Goal: Transaction & Acquisition: Book appointment/travel/reservation

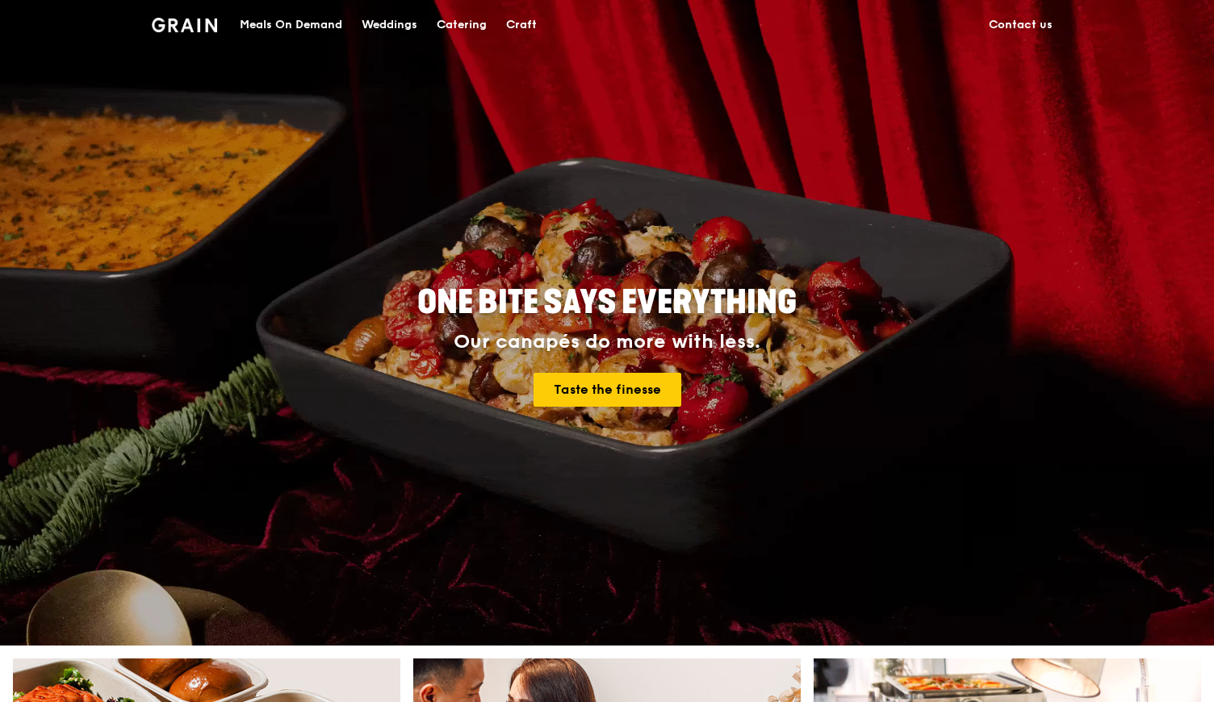
click at [458, 25] on div "Catering" at bounding box center [462, 25] width 50 height 48
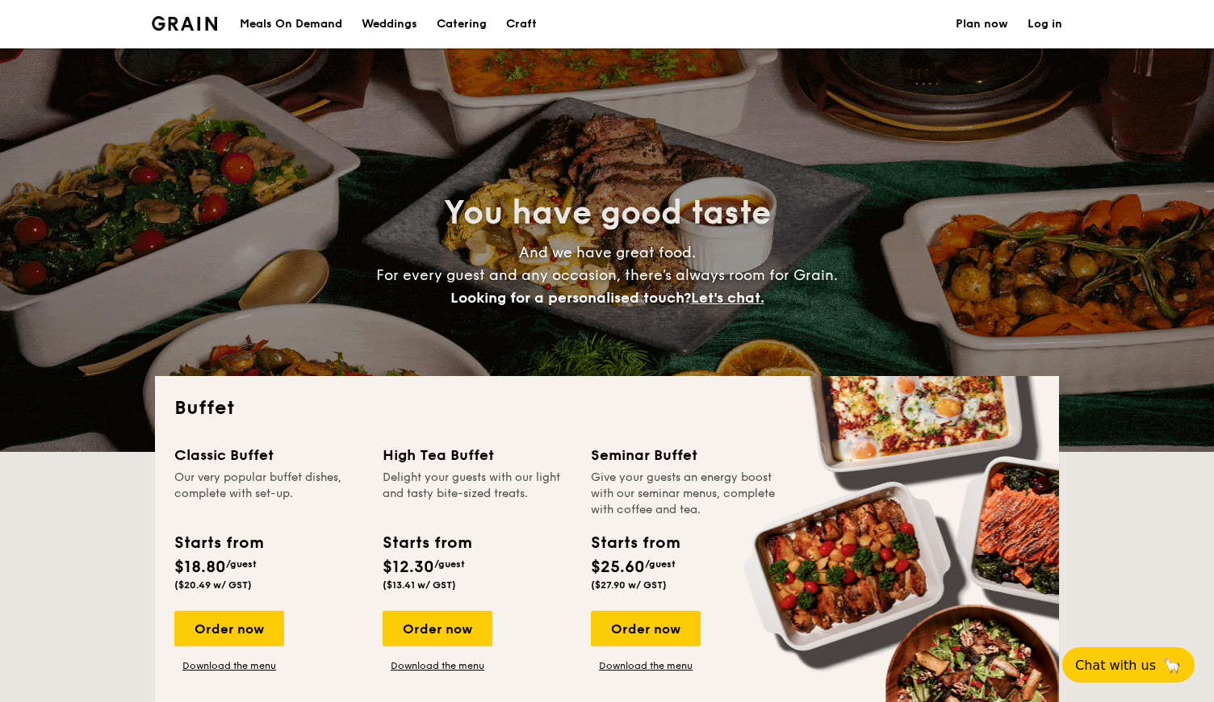
select select
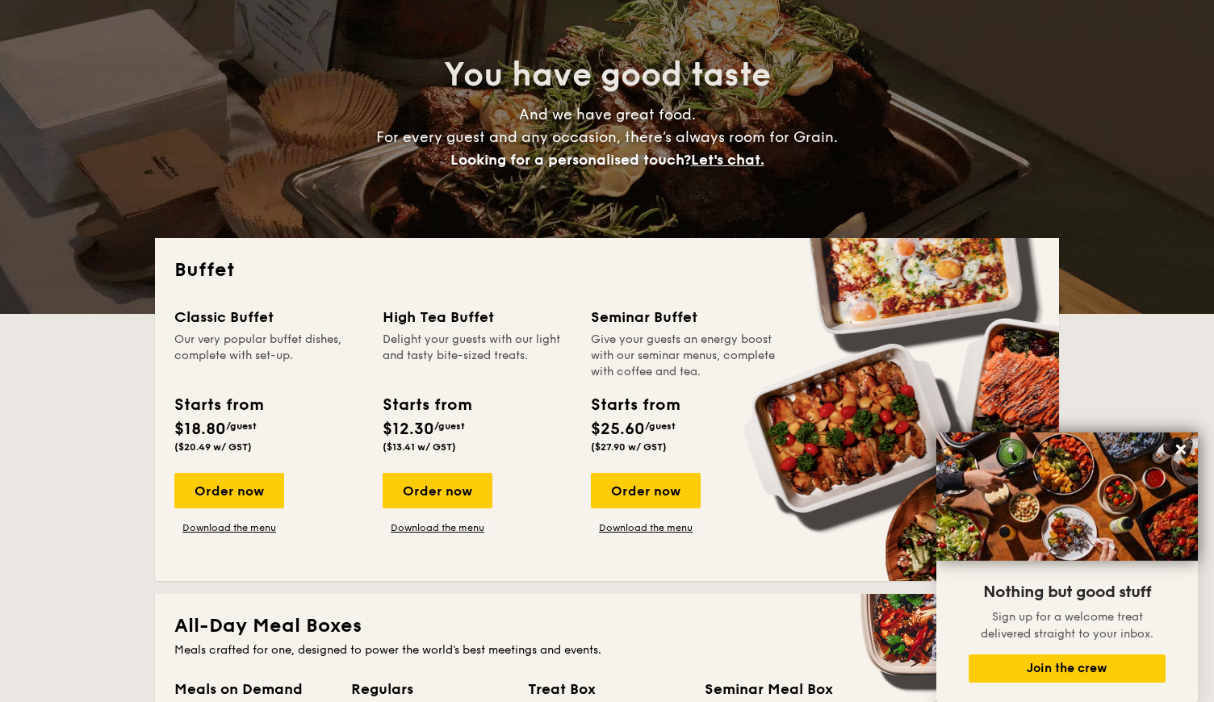
scroll to position [139, 0]
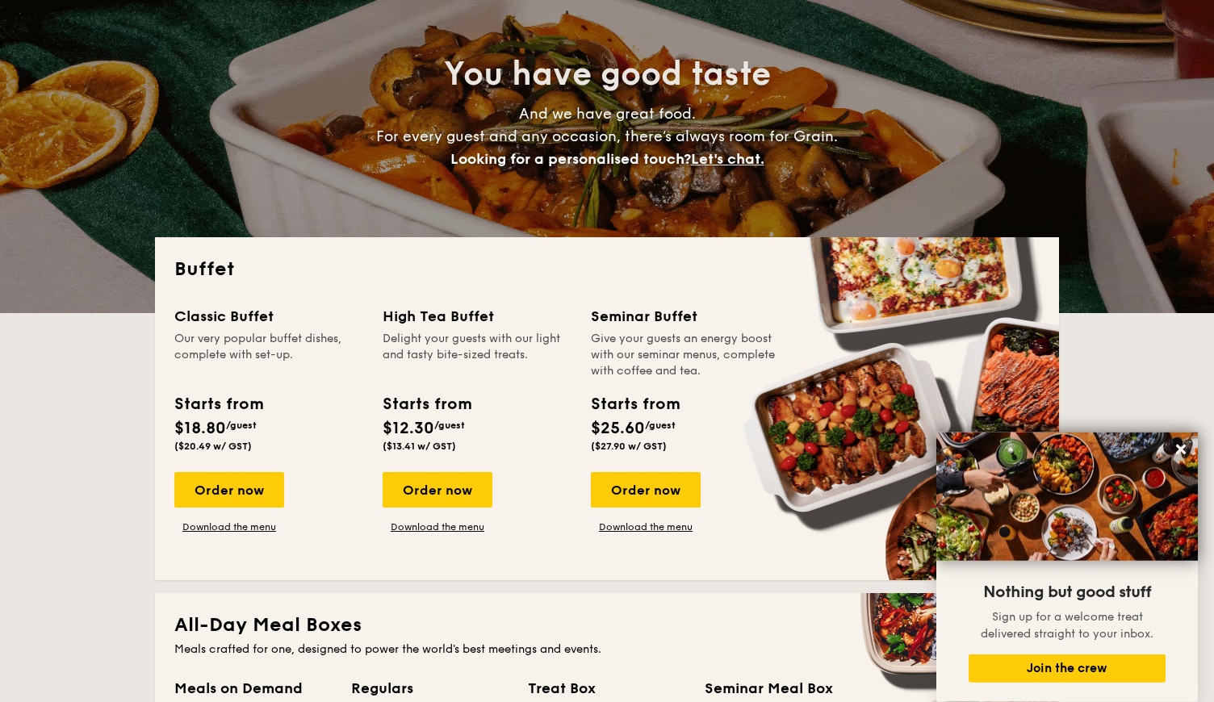
click at [534, 179] on div "You have good taste And we have great food. For every guest and any occasion, t…" at bounding box center [607, 112] width 904 height 404
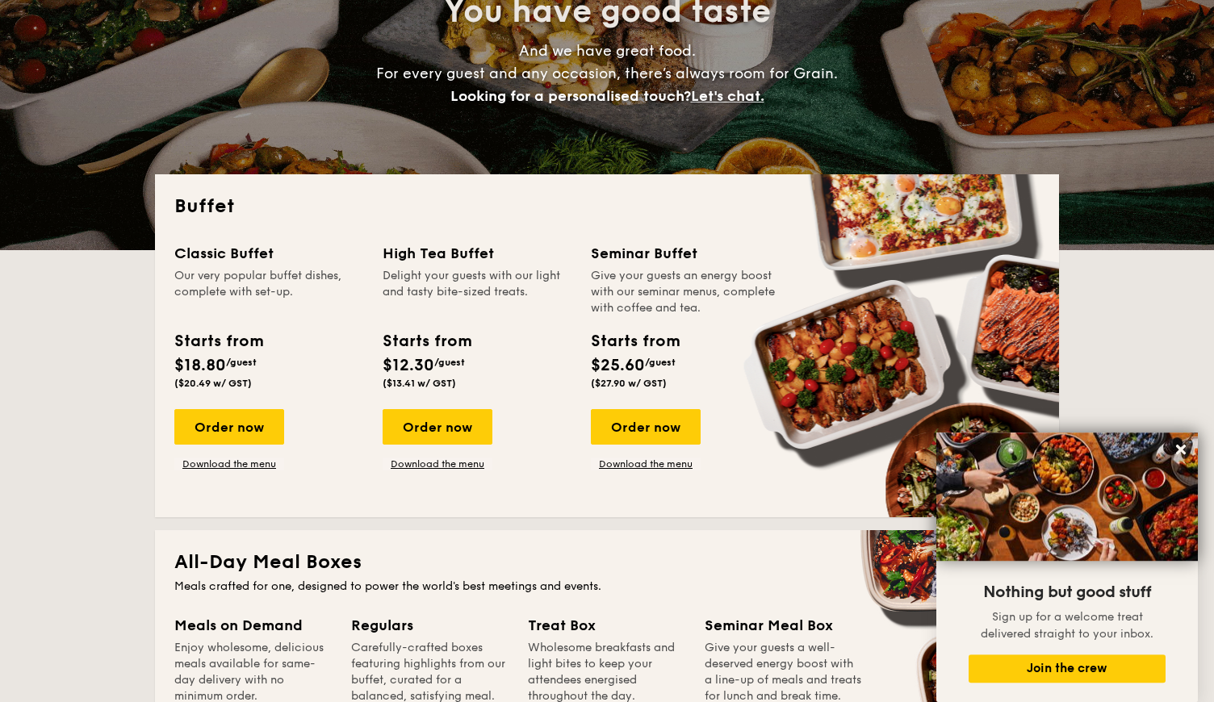
scroll to position [176, 0]
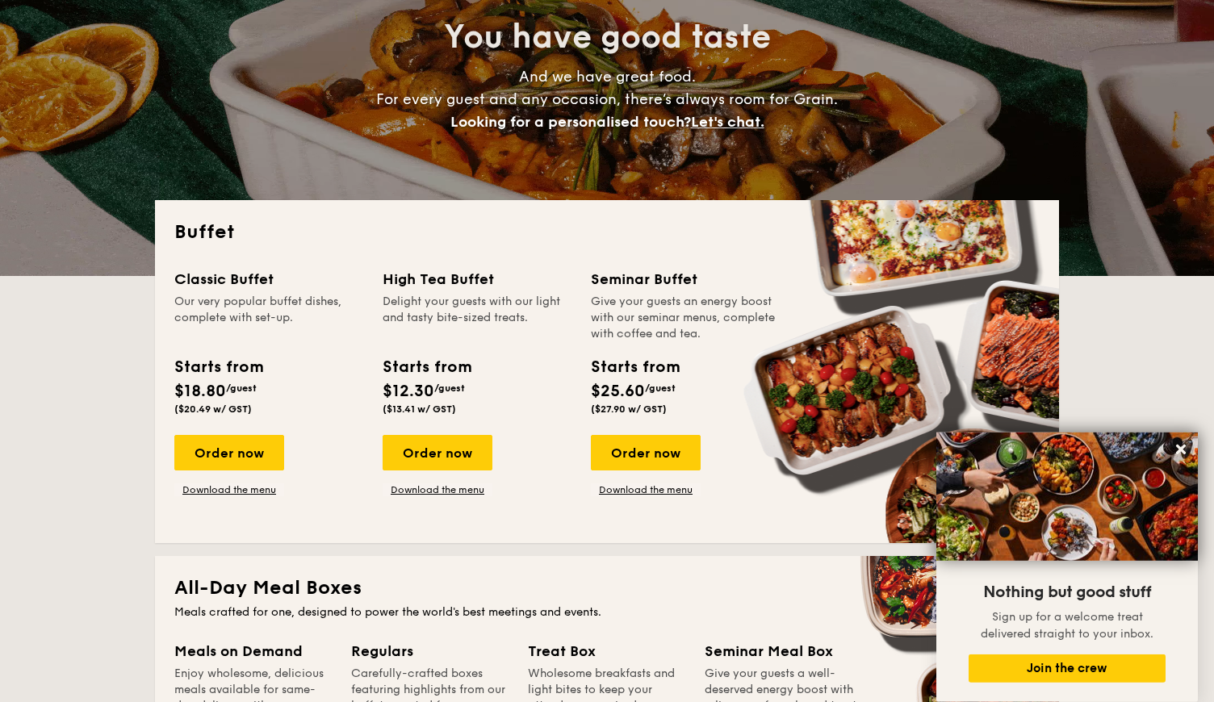
click at [311, 381] on div "Starts from $18.80 /guest ($20.49 w/ GST)" at bounding box center [269, 388] width 202 height 66
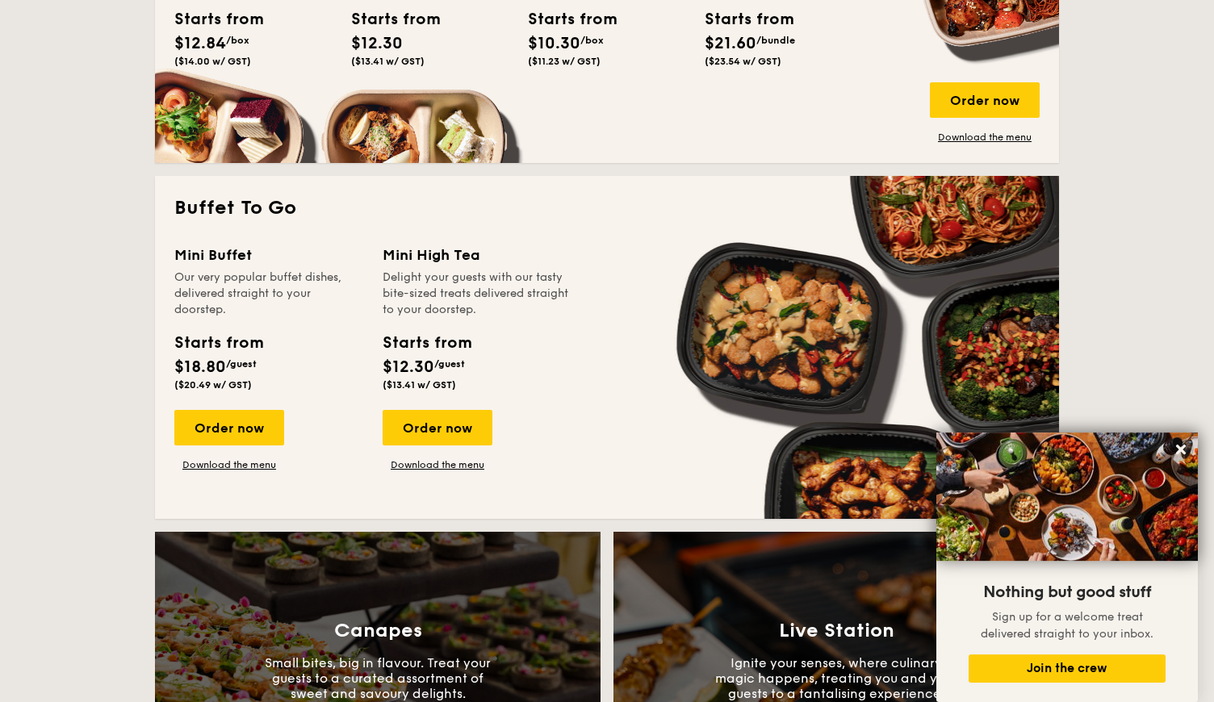
scroll to position [912, 0]
click at [265, 428] on div "Order now" at bounding box center [229, 428] width 110 height 36
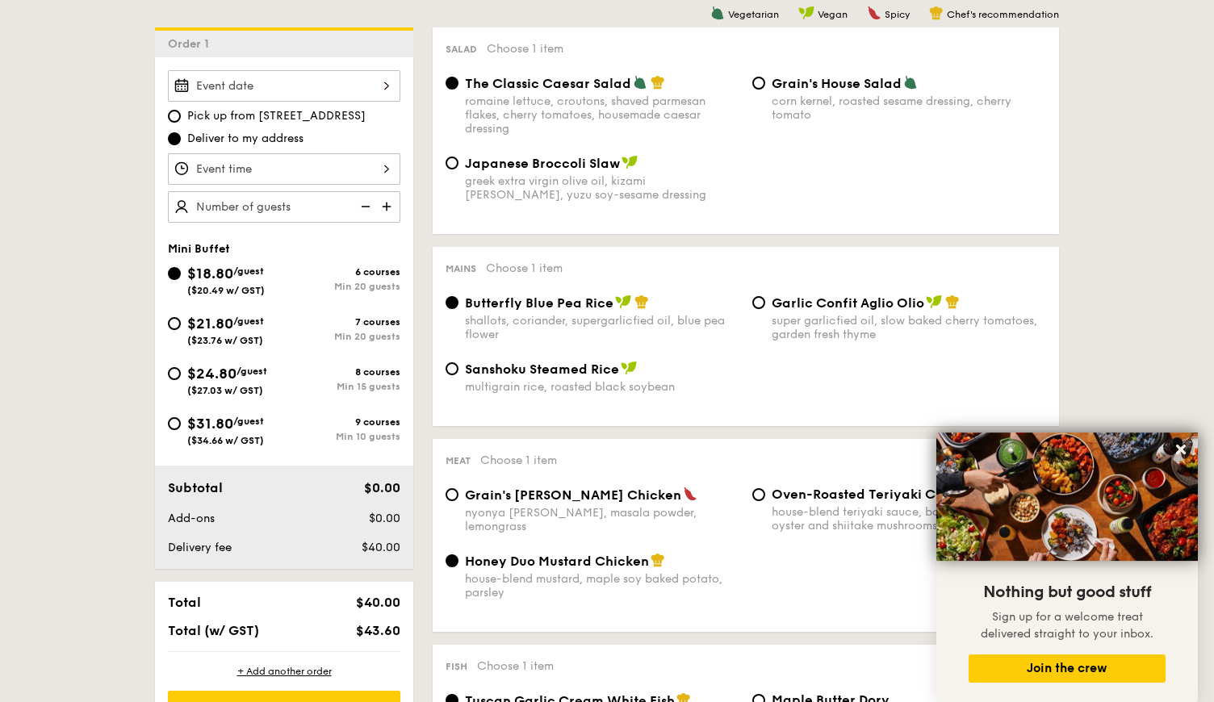
scroll to position [428, 0]
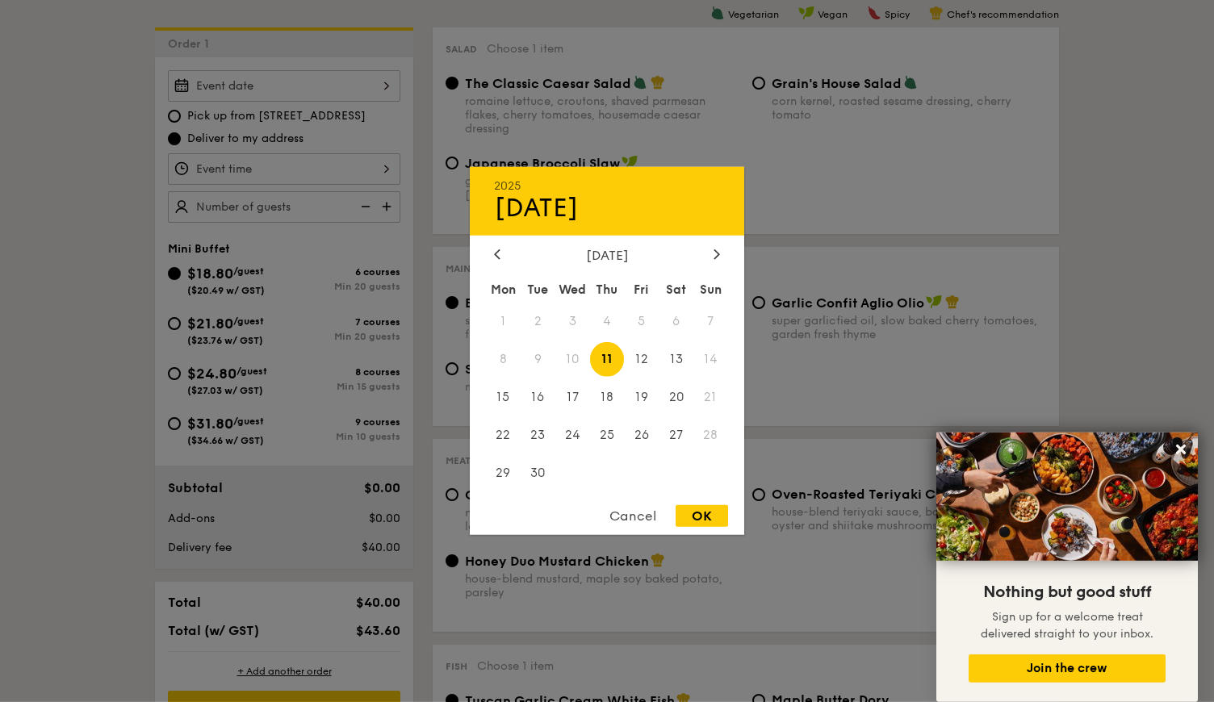
click at [382, 86] on div "2025 Sep 11 September 2025 Mon Tue Wed Thu Fri Sat Sun 1 2 3 4 5 6 7 8 9 10 11 …" at bounding box center [284, 85] width 233 height 31
click at [710, 254] on div "September 2025" at bounding box center [607, 255] width 226 height 15
click at [715, 254] on icon at bounding box center [717, 254] width 6 height 10
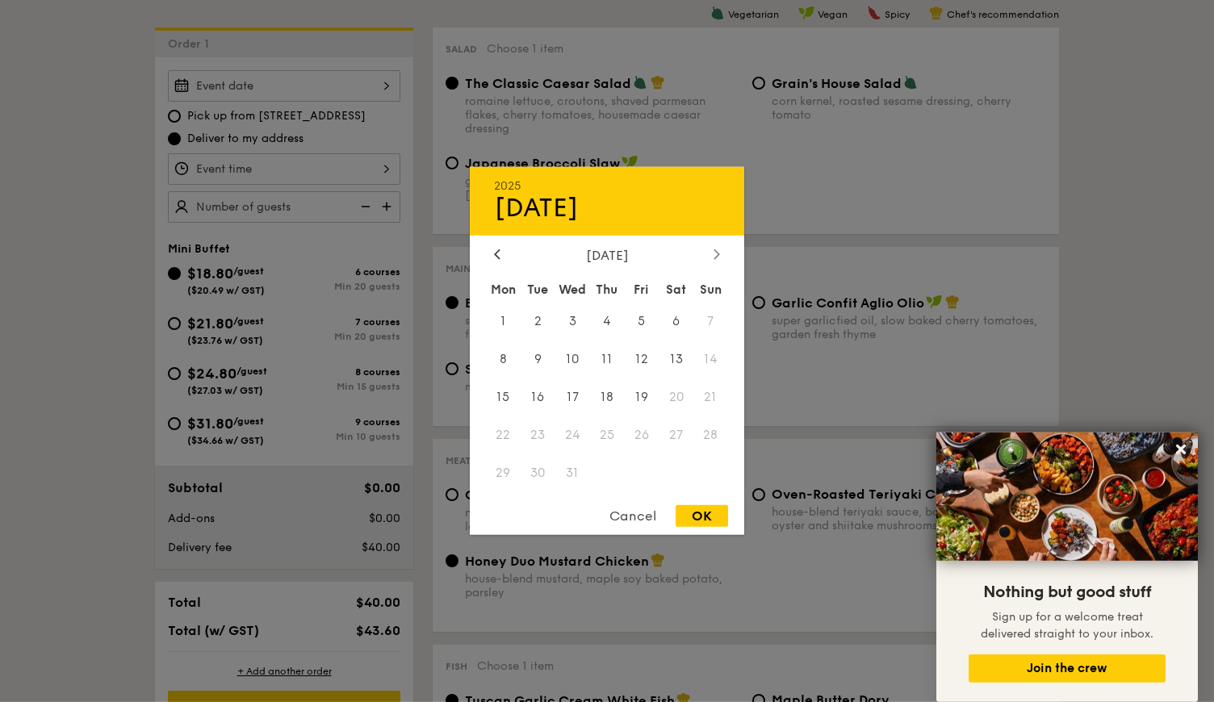
click at [715, 254] on icon at bounding box center [717, 254] width 6 height 10
click at [679, 354] on span "10" at bounding box center [676, 359] width 35 height 35
click at [717, 516] on div "OK" at bounding box center [702, 516] width 52 height 22
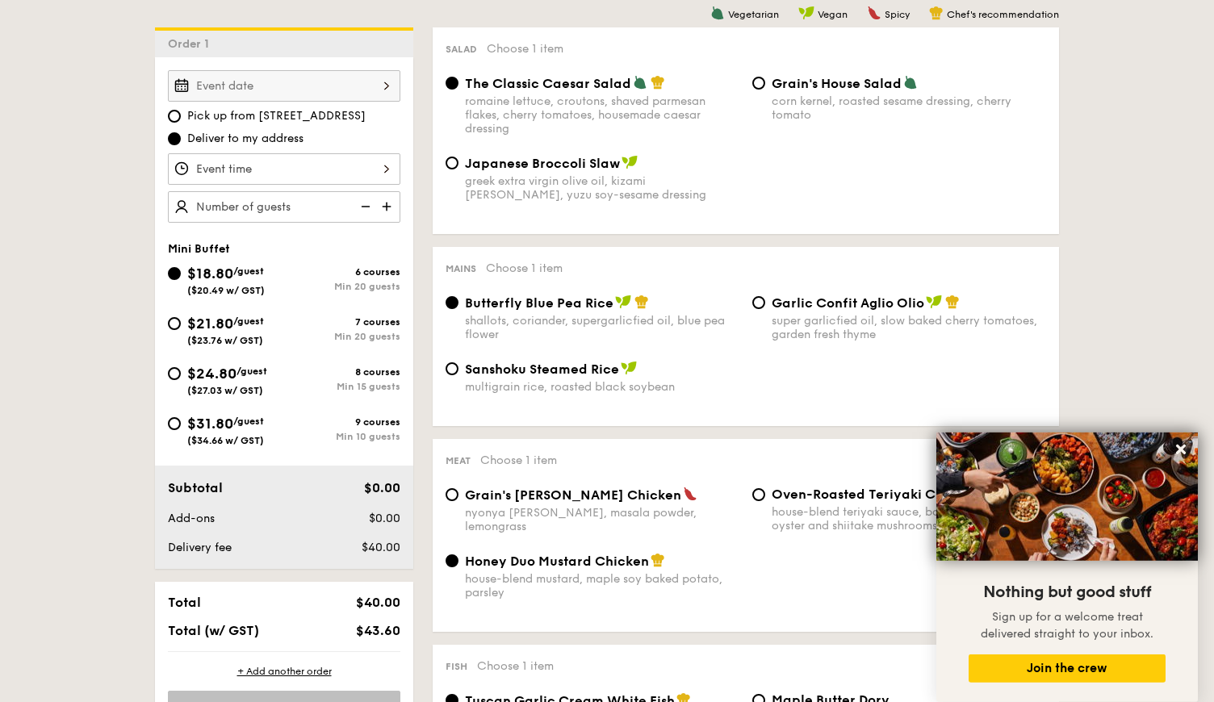
type input "Jan 10, 2026"
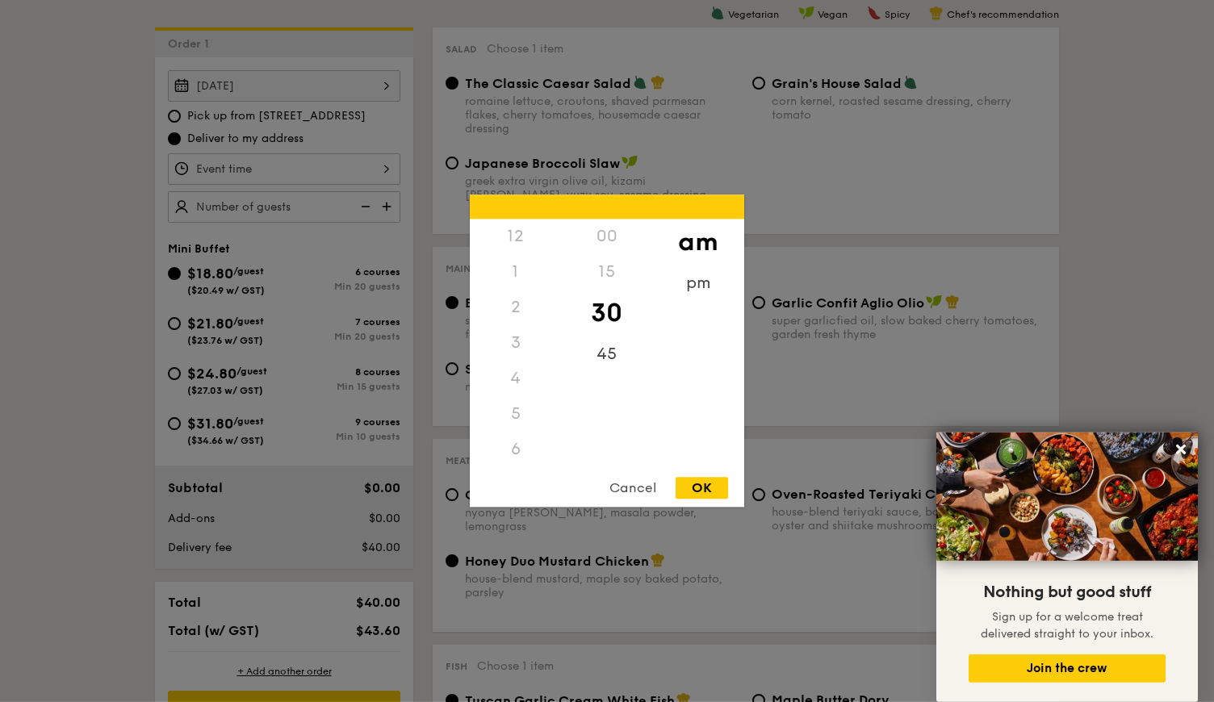
click at [380, 168] on div "12 1 2 3 4 5 6 7 8 9 10 11 00 15 30 45 am pm Cancel OK" at bounding box center [284, 168] width 233 height 31
click at [514, 456] on div "11" at bounding box center [515, 467] width 91 height 47
click at [611, 234] on div "00" at bounding box center [606, 243] width 91 height 47
click at [711, 487] on div "OK" at bounding box center [702, 489] width 52 height 22
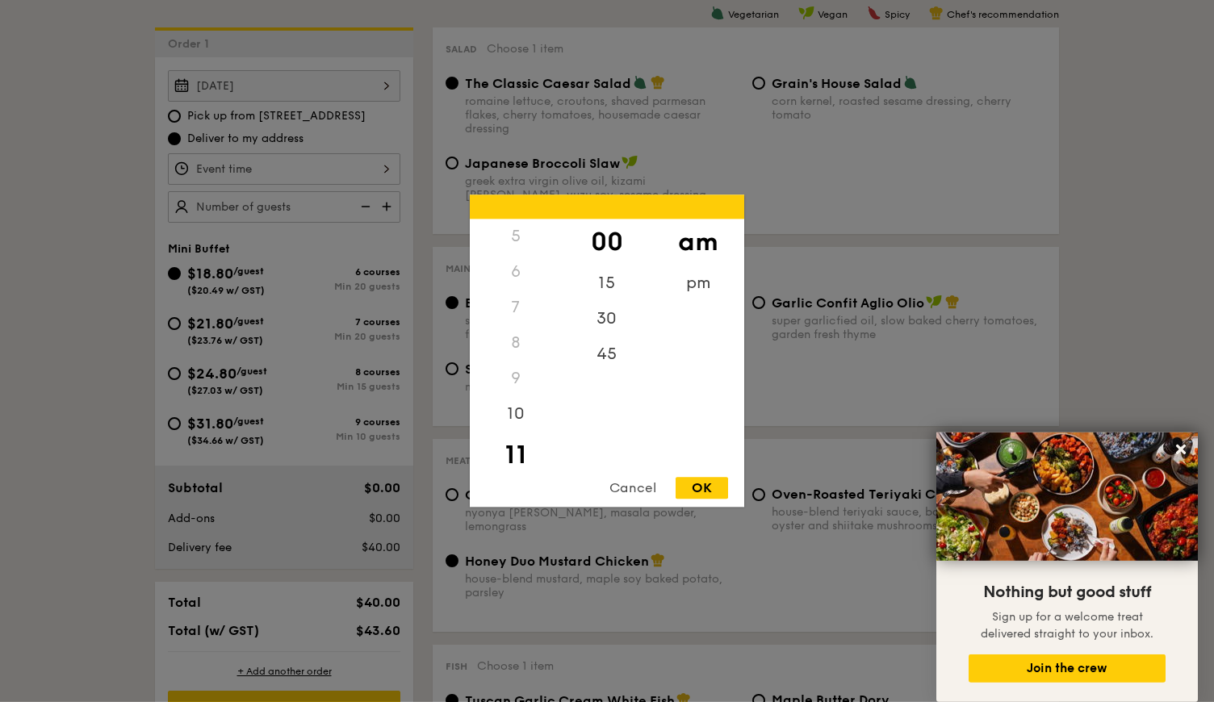
type input "11:00AM"
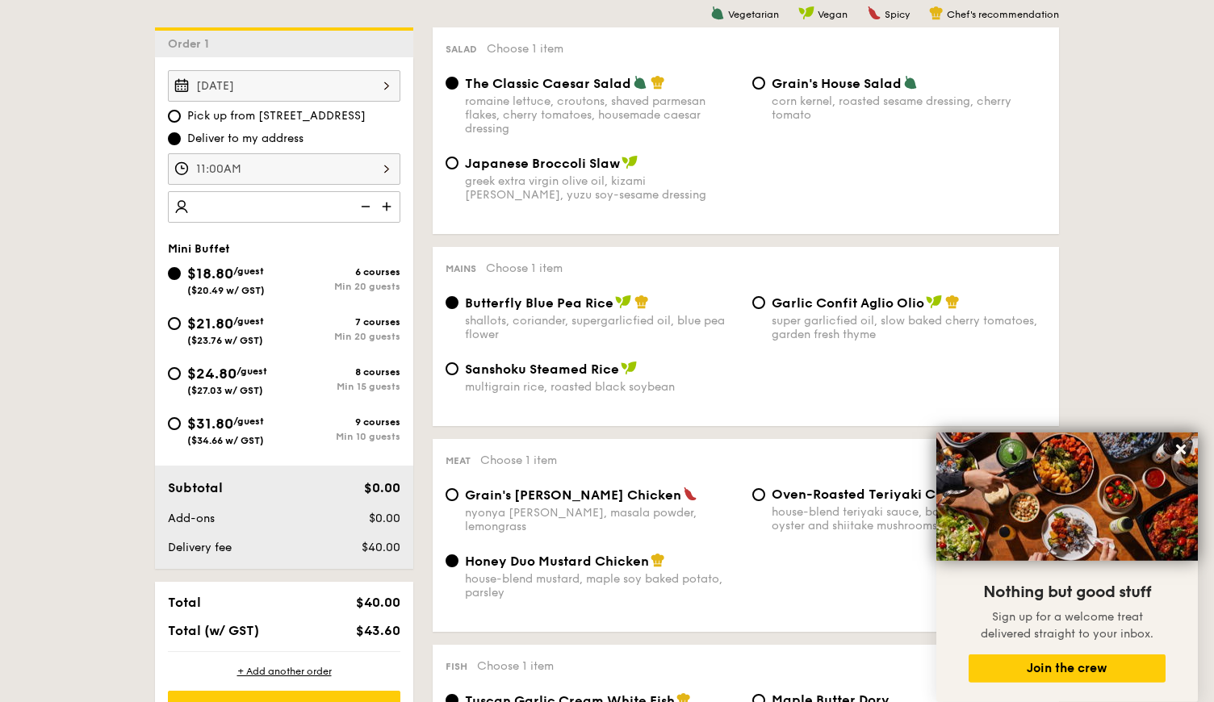
click at [350, 206] on div at bounding box center [284, 206] width 233 height 31
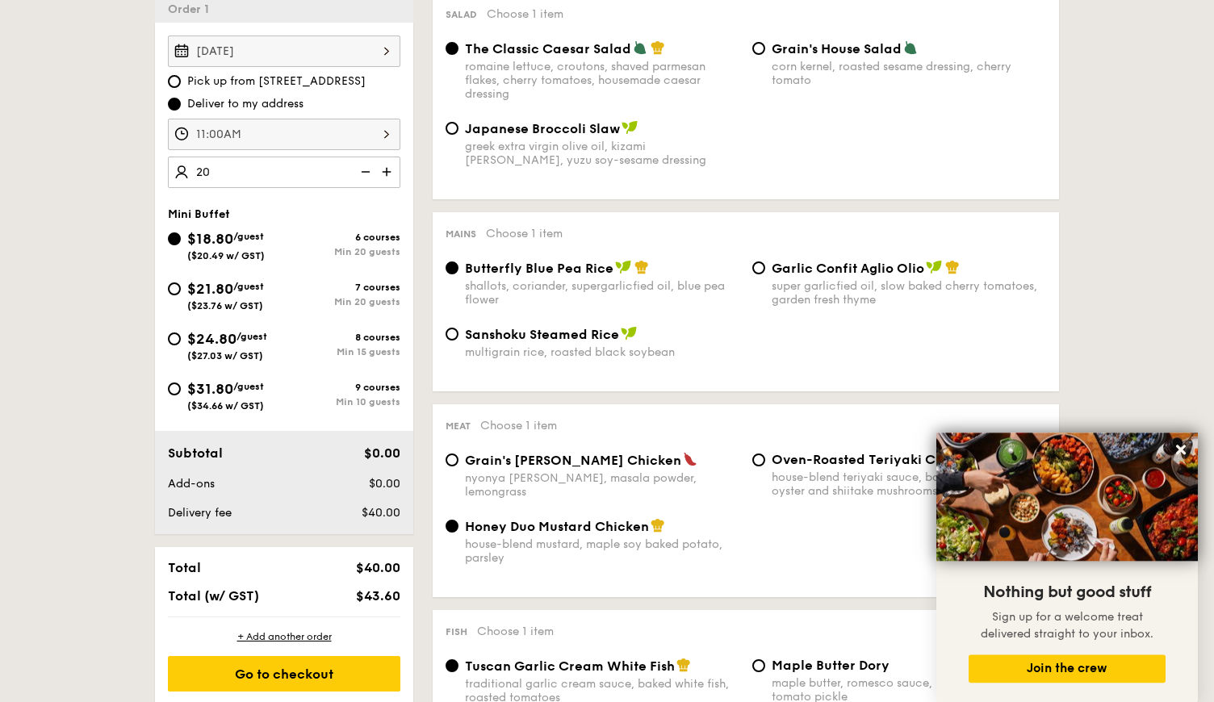
scroll to position [581, 0]
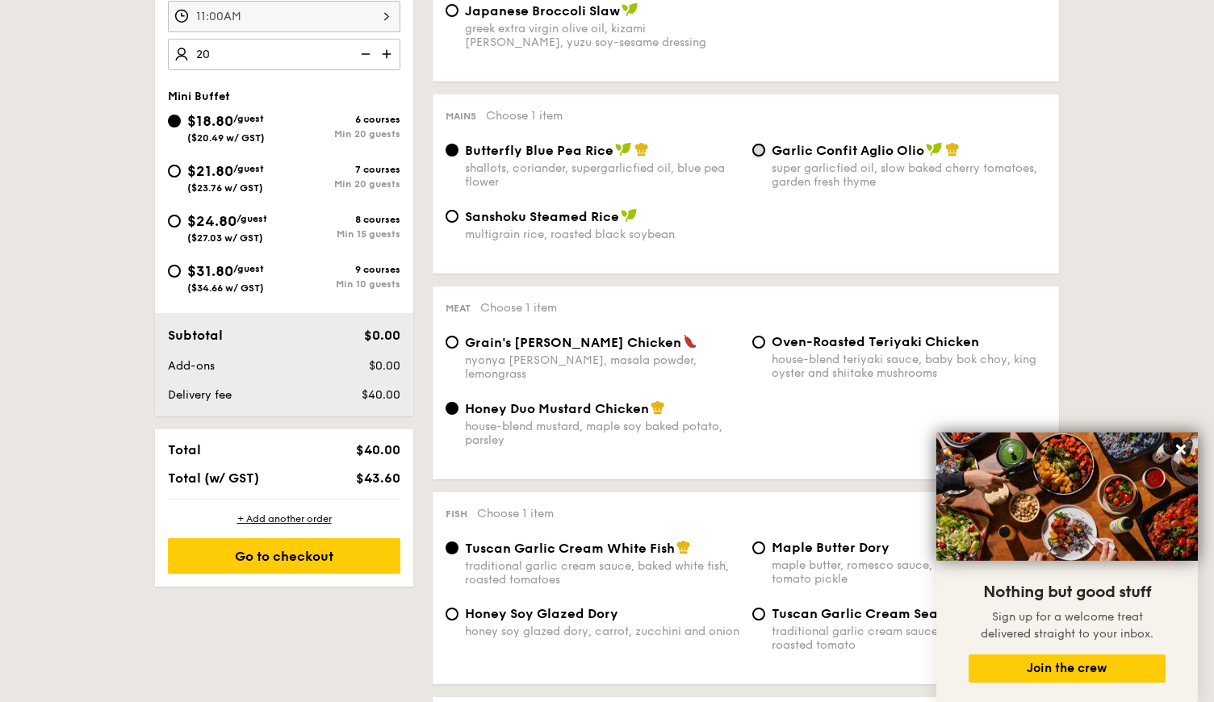
type input "20 guests"
click at [758, 154] on input "Garlic Confit Aglio Olio super garlicfied oil, slow baked cherry tomatoes, gard…" at bounding box center [759, 150] width 13 height 13
radio input "true"
click at [456, 149] on input "Butterfly Blue Pea Rice shallots, coriander, supergarlicfied oil, blue pea flow…" at bounding box center [452, 150] width 13 height 13
radio input "true"
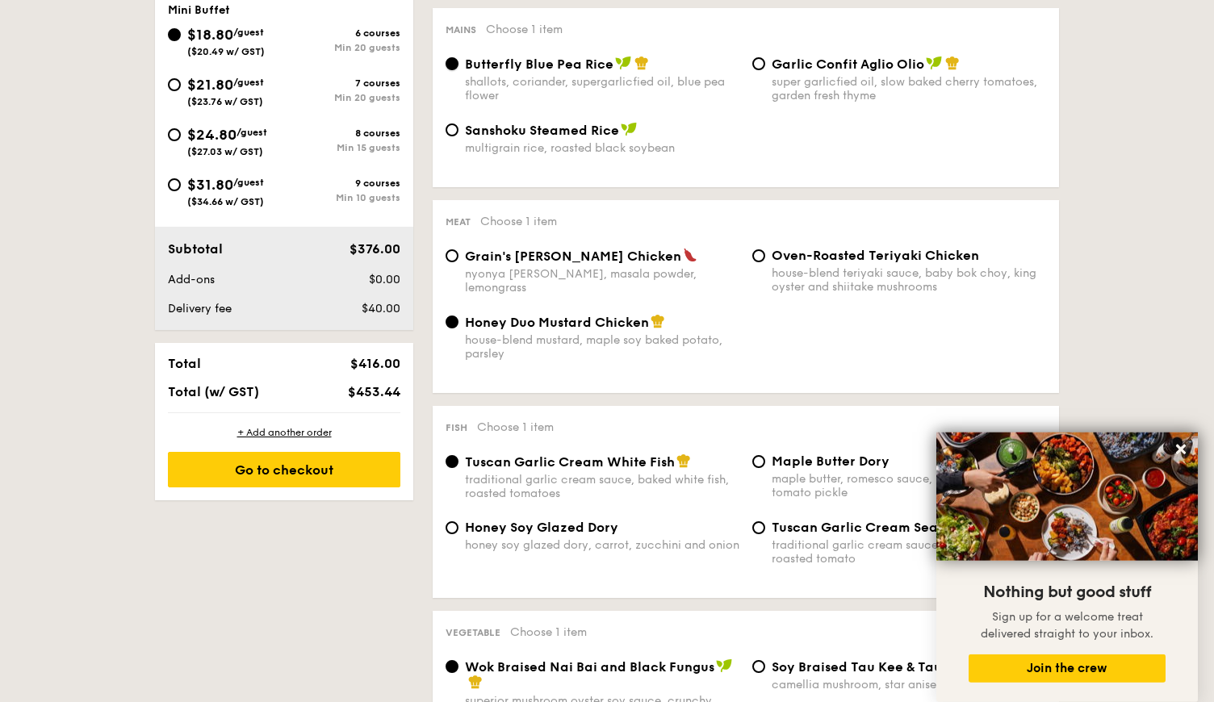
scroll to position [660, 0]
